Goal: Task Accomplishment & Management: Complete application form

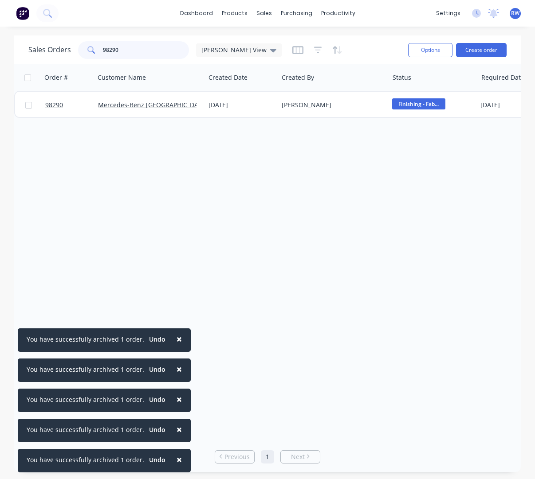
click at [130, 49] on input "98290" at bounding box center [146, 50] width 86 height 18
drag, startPoint x: 74, startPoint y: 47, endPoint x: 73, endPoint y: 52, distance: 5.4
click at [103, 51] on input "98290" at bounding box center [146, 50] width 86 height 18
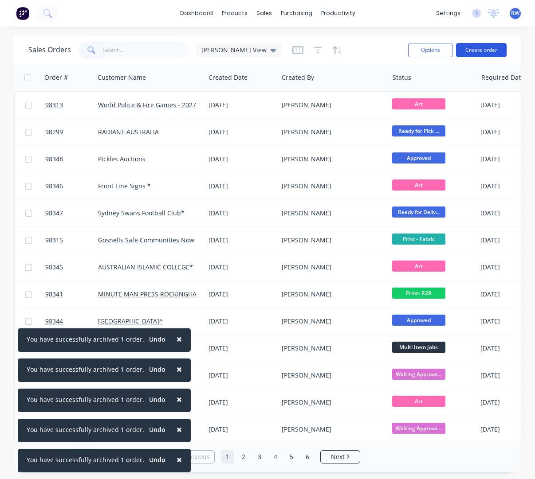
click at [483, 53] on button "Create order" at bounding box center [481, 50] width 51 height 14
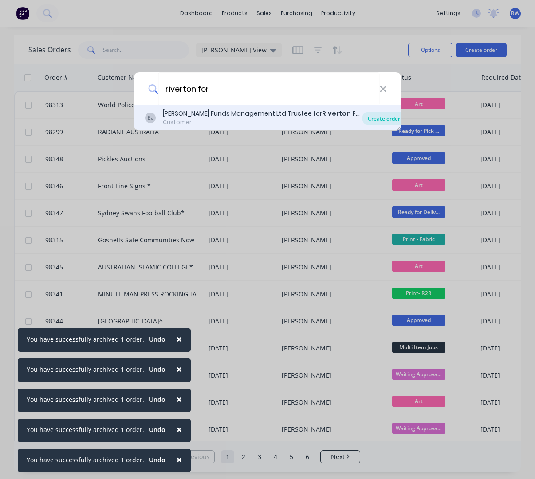
type input "riverton for"
click at [380, 122] on div "Create order" at bounding box center [383, 118] width 43 height 12
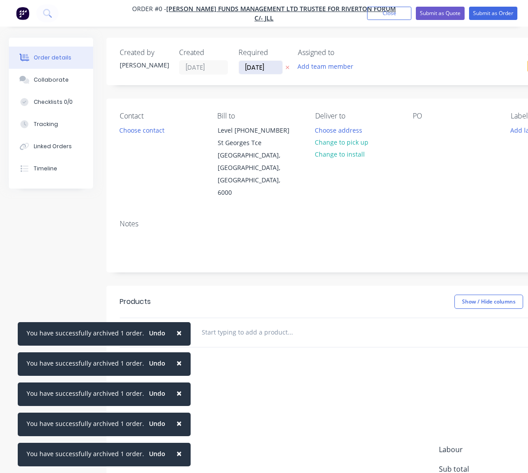
click at [278, 69] on input "[DATE]" at bounding box center [260, 67] width 43 height 13
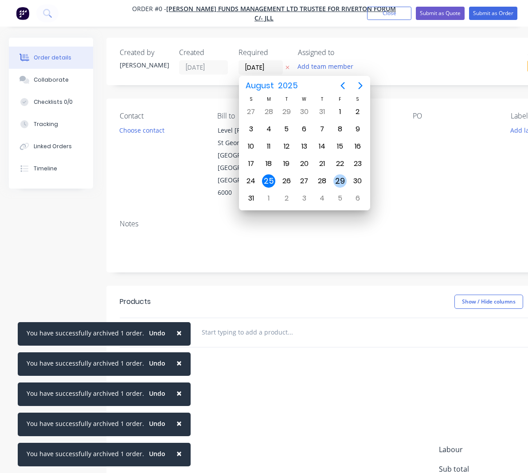
click at [339, 180] on div "29" at bounding box center [339, 180] width 13 height 13
type input "[DATE]"
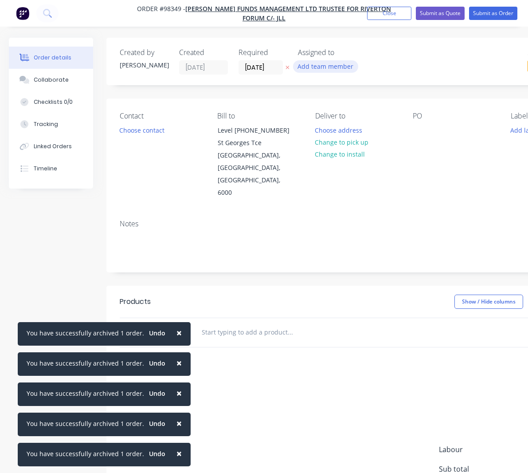
drag, startPoint x: 322, startPoint y: 67, endPoint x: 326, endPoint y: 67, distance: 5.0
click at [323, 67] on button "Add team member" at bounding box center [325, 66] width 65 height 12
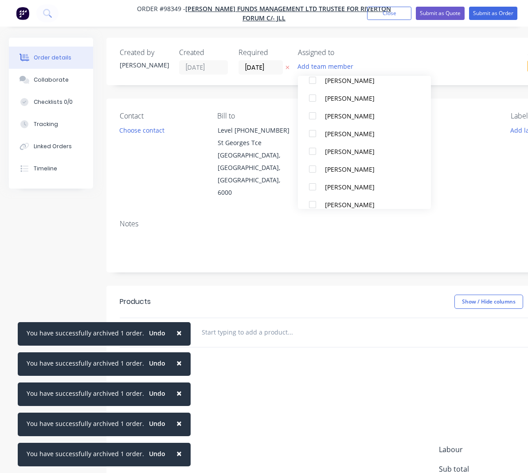
scroll to position [181, 0]
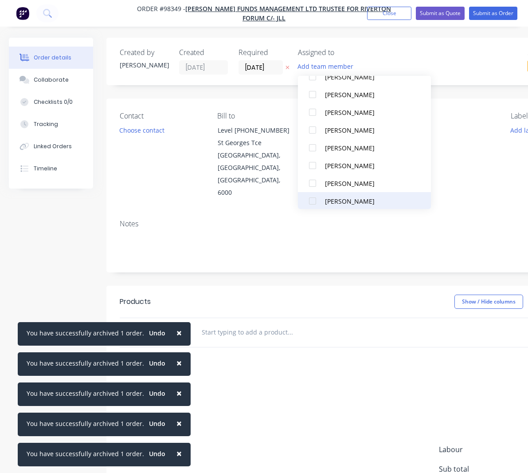
click at [340, 199] on div "[PERSON_NAME]" at bounding box center [369, 200] width 89 height 9
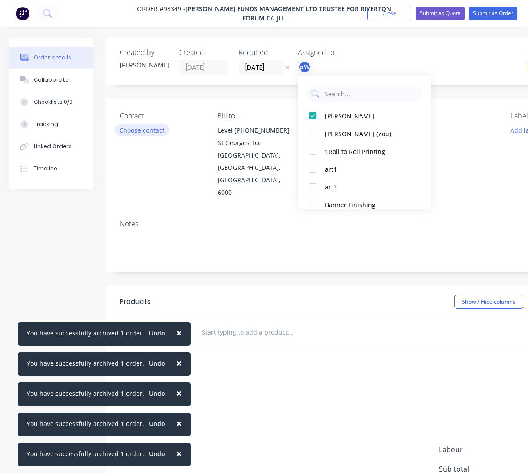
click at [142, 132] on button "Choose contact" at bounding box center [142, 130] width 55 height 12
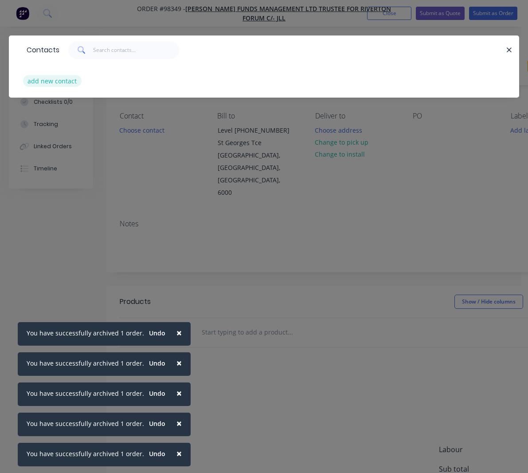
click at [67, 80] on button "add new contact" at bounding box center [52, 81] width 59 height 12
select select "AU"
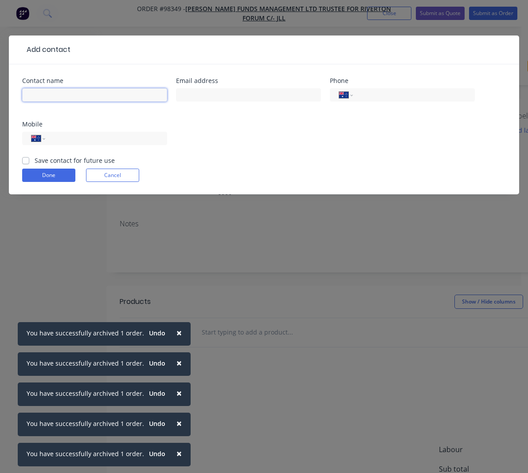
click at [86, 98] on input "text" at bounding box center [94, 94] width 145 height 13
type input "[PERSON_NAME]"
click at [369, 94] on input "tel" at bounding box center [412, 95] width 106 height 10
type input "[PHONE_NUMBER]"
click at [46, 161] on label "Save contact for future use" at bounding box center [75, 160] width 80 height 9
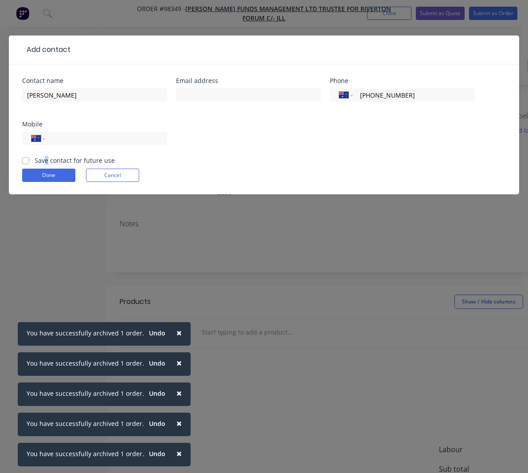
click at [35, 162] on label "Save contact for future use" at bounding box center [75, 160] width 80 height 9
click at [26, 162] on input "Save contact for future use" at bounding box center [25, 160] width 7 height 8
checkbox input "true"
click at [35, 173] on button "Done" at bounding box center [48, 175] width 53 height 13
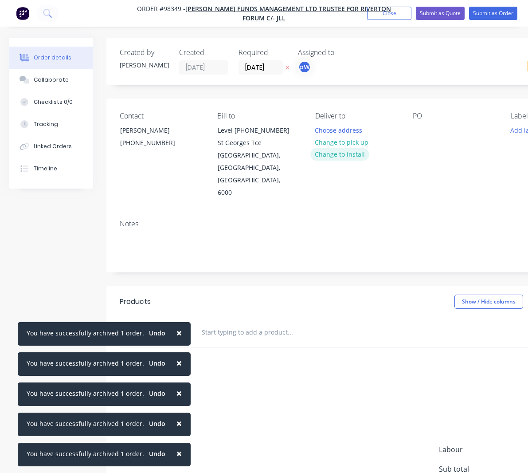
click at [345, 155] on button "Change to install" at bounding box center [339, 154] width 59 height 12
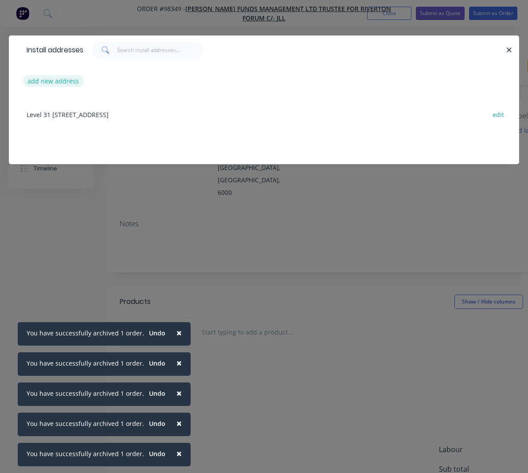
click at [56, 81] on button "add new address" at bounding box center [53, 81] width 61 height 12
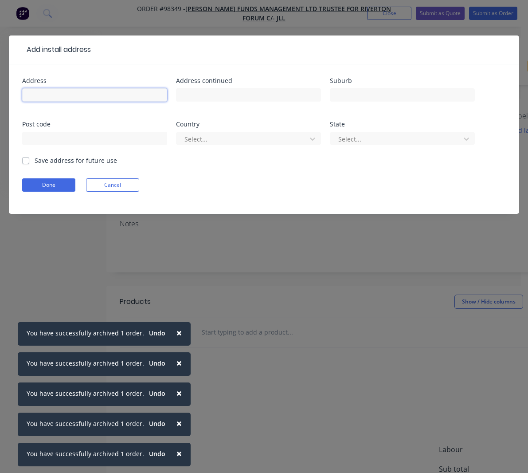
click at [127, 96] on input "text" at bounding box center [94, 94] width 145 height 13
type input "Riverton Forum"
click at [75, 161] on label "Save address for future use" at bounding box center [76, 160] width 82 height 9
click at [29, 161] on input "Save address for future use" at bounding box center [25, 160] width 7 height 8
checkbox input "true"
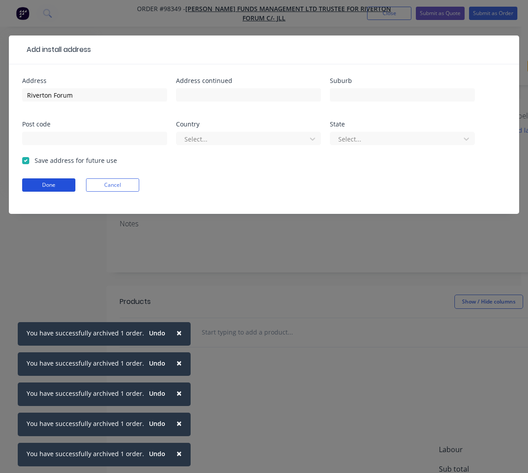
click at [56, 183] on button "Done" at bounding box center [48, 184] width 53 height 13
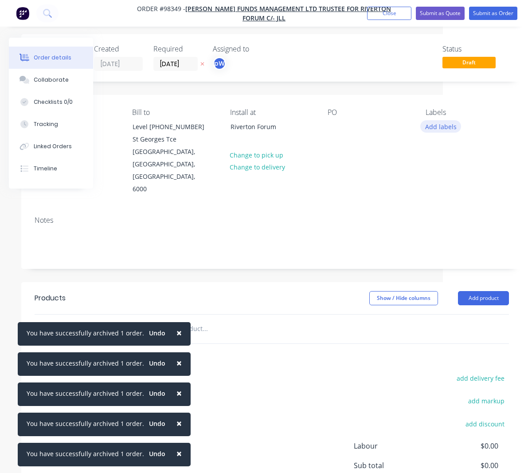
scroll to position [3, 85]
click at [140, 320] on input "text" at bounding box center [204, 329] width 177 height 18
drag, startPoint x: 175, startPoint y: 333, endPoint x: 171, endPoint y: 365, distance: 31.3
click at [177, 334] on span "×" at bounding box center [179, 332] width 5 height 12
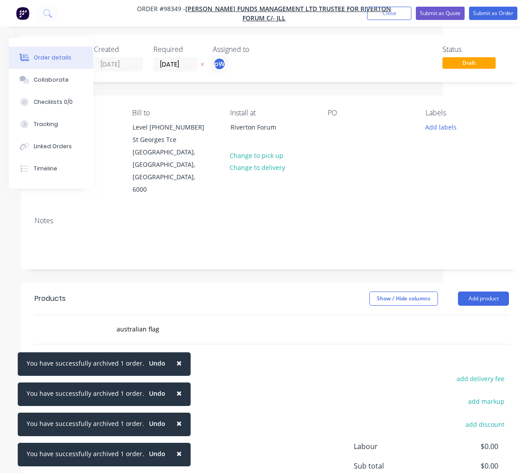
click at [177, 362] on span "×" at bounding box center [179, 363] width 5 height 12
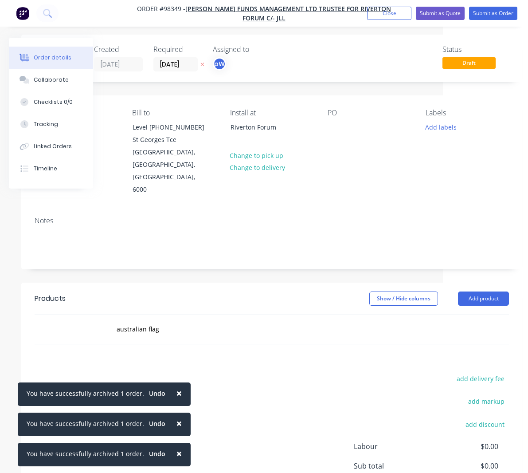
drag, startPoint x: 174, startPoint y: 392, endPoint x: 173, endPoint y: 408, distance: 15.5
click at [177, 392] on span "×" at bounding box center [179, 393] width 5 height 12
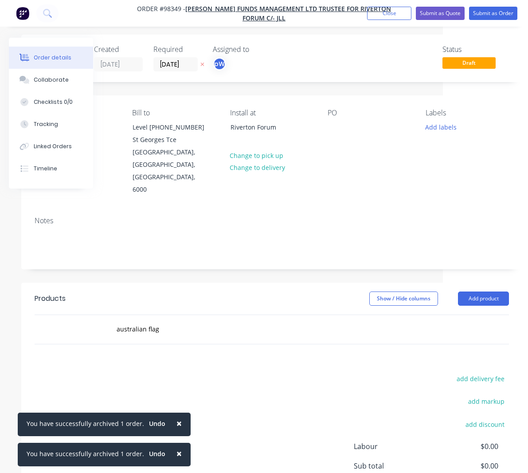
drag, startPoint x: 174, startPoint y: 420, endPoint x: 173, endPoint y: 426, distance: 6.0
click at [177, 421] on span "×" at bounding box center [179, 423] width 5 height 12
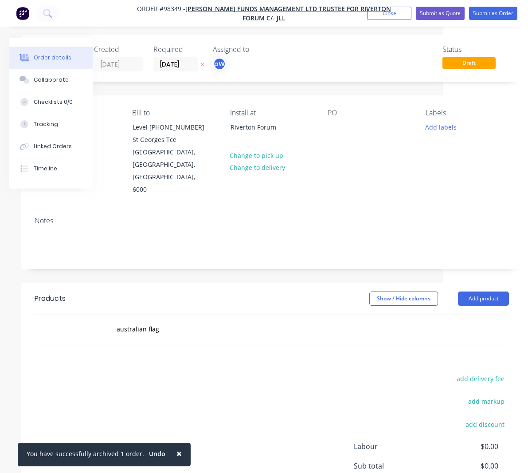
click at [177, 451] on span "×" at bounding box center [179, 453] width 5 height 12
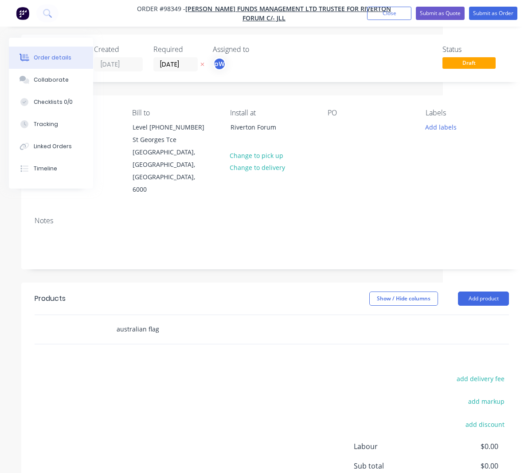
click at [164, 320] on input "australian flag" at bounding box center [204, 329] width 177 height 18
type input "australian flag"
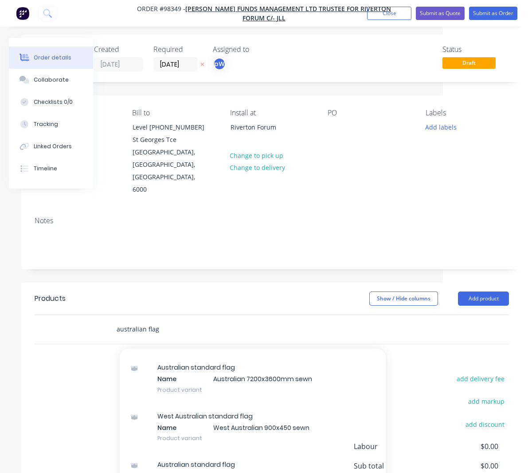
scroll to position [1161, 0]
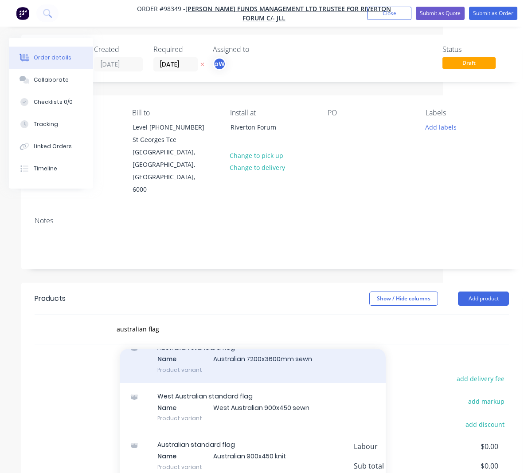
click at [230, 334] on div "Australian standard flag Name Australian 7200x3600mm sewn Product variant" at bounding box center [253, 358] width 266 height 49
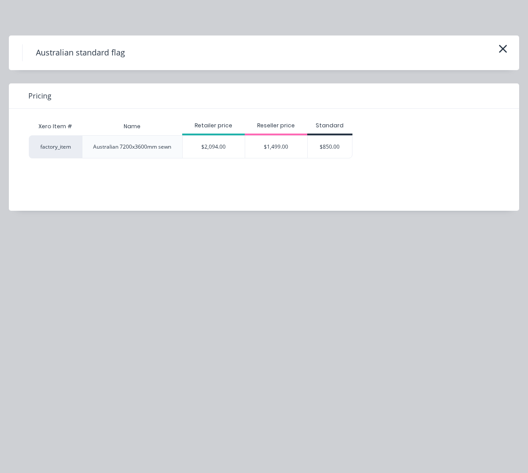
click at [215, 147] on div "$2,094.00" at bounding box center [214, 147] width 62 height 22
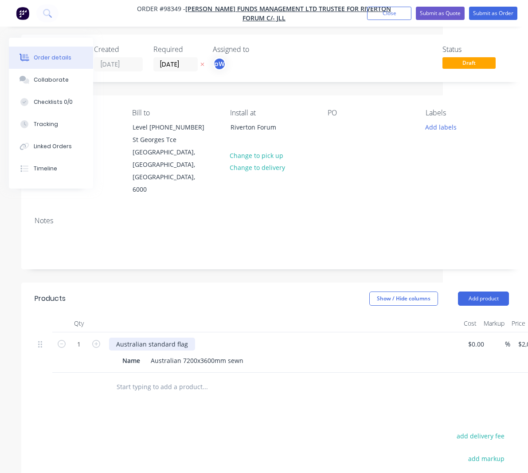
drag, startPoint x: 187, startPoint y: 318, endPoint x: 196, endPoint y: 322, distance: 9.8
click at [188, 337] on div "Australian standard flag" at bounding box center [152, 343] width 86 height 13
click at [288, 337] on div "Australian standard flag,finished with sacrifical hem. finisheing as er previou…" at bounding box center [244, 343] width 271 height 13
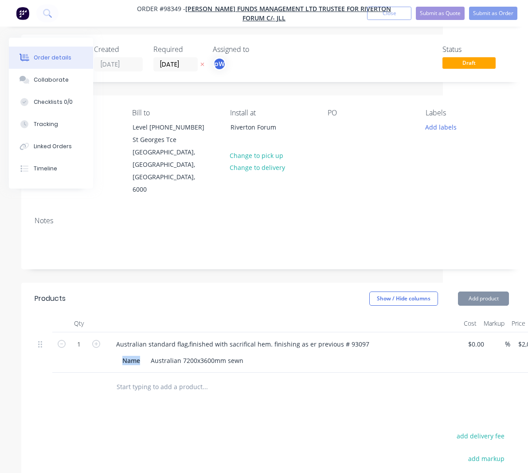
drag, startPoint x: 141, startPoint y: 336, endPoint x: 115, endPoint y: 334, distance: 26.6
click at [119, 354] on div "Name" at bounding box center [131, 360] width 25 height 13
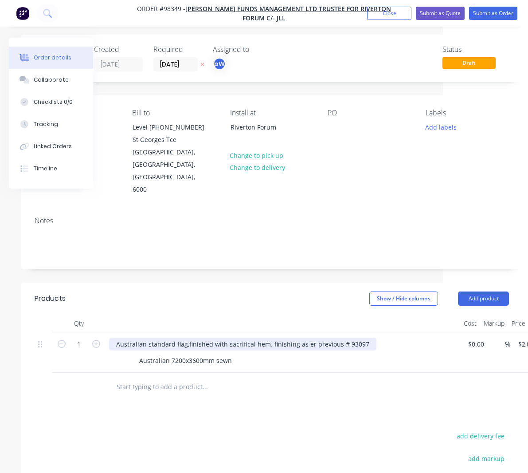
click at [302, 337] on div "Australian standard flag,finished with sacrifical hem. finishing as er previous…" at bounding box center [242, 343] width 267 height 13
click at [367, 337] on div "Australian standard flag,finished with sacrifical hem. finishing as per previou…" at bounding box center [244, 343] width 271 height 13
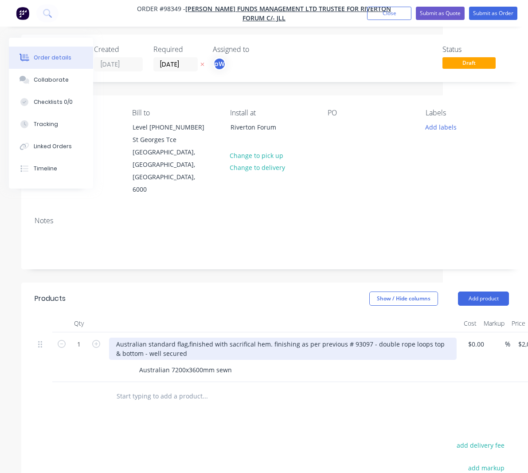
click at [246, 337] on div "Australian standard flag,finished with sacrifical hem. finishing as per previou…" at bounding box center [283, 348] width 348 height 22
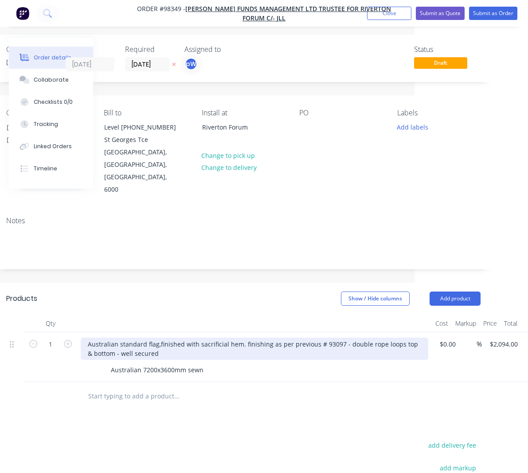
scroll to position [3, 114]
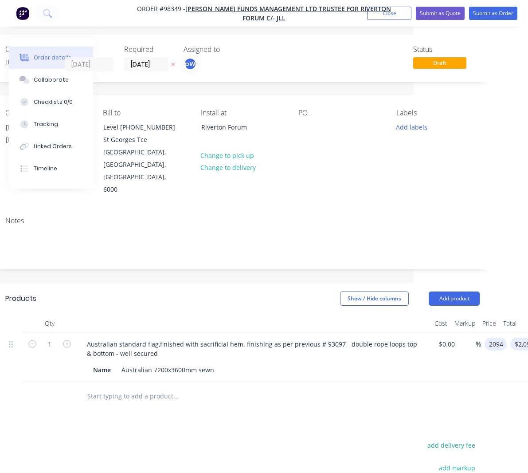
drag, startPoint x: 491, startPoint y: 319, endPoint x: 522, endPoint y: 321, distance: 31.1
click at [507, 337] on input "2094" at bounding box center [497, 343] width 19 height 13
type input "$0.00"
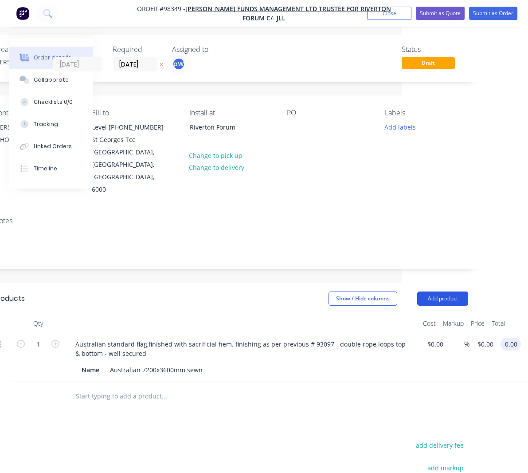
type input "$0.00"
click at [434, 291] on button "Add product" at bounding box center [442, 298] width 51 height 14
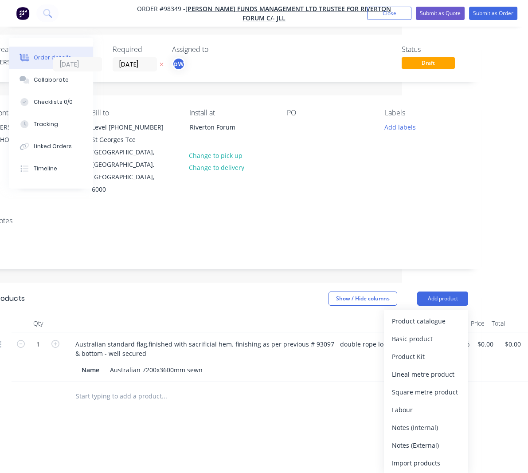
drag, startPoint x: 403, startPoint y: 421, endPoint x: 345, endPoint y: 427, distance: 58.4
click at [405, 439] on div "Notes (External)" at bounding box center [426, 445] width 68 height 13
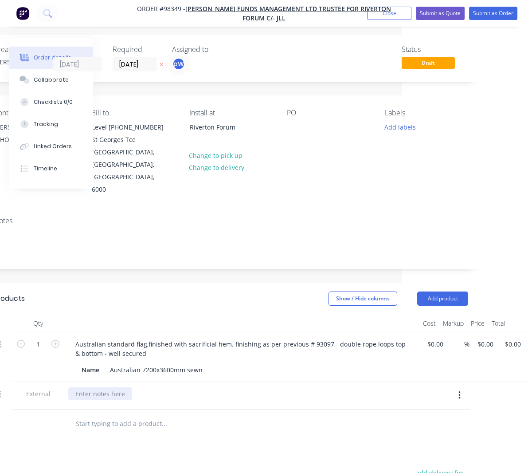
click at [102, 387] on div at bounding box center [100, 393] width 64 height 13
click at [130, 387] on div "price is included int he monthly service charge," at bounding box center [145, 393] width 155 height 13
click at [136, 387] on div "price is included in t he monthly service charge," at bounding box center [146, 393] width 157 height 13
drag, startPoint x: 212, startPoint y: 368, endPoint x: 225, endPoint y: 378, distance: 16.5
click at [212, 387] on div "price is included in the monthly service charge," at bounding box center [145, 393] width 155 height 13
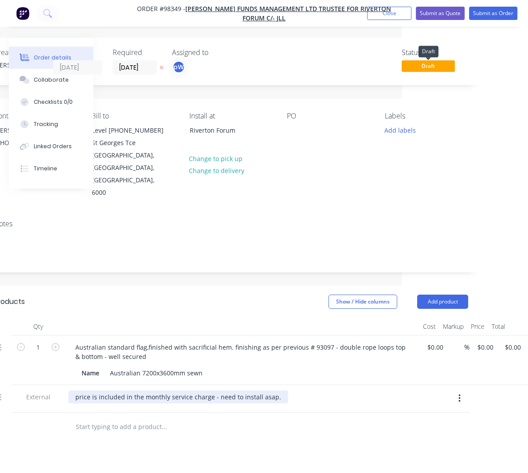
scroll to position [0, 125]
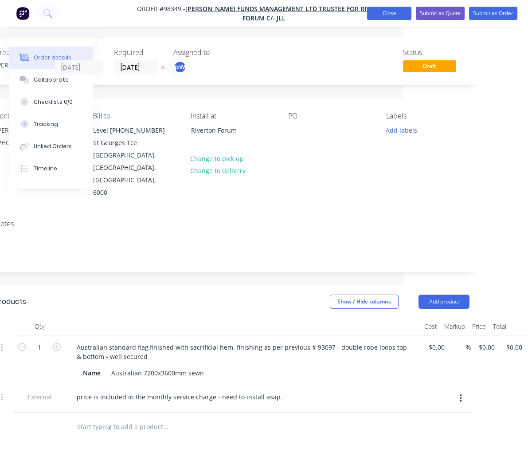
click at [392, 16] on button "Close" at bounding box center [389, 13] width 44 height 13
